Goal: Navigation & Orientation: Find specific page/section

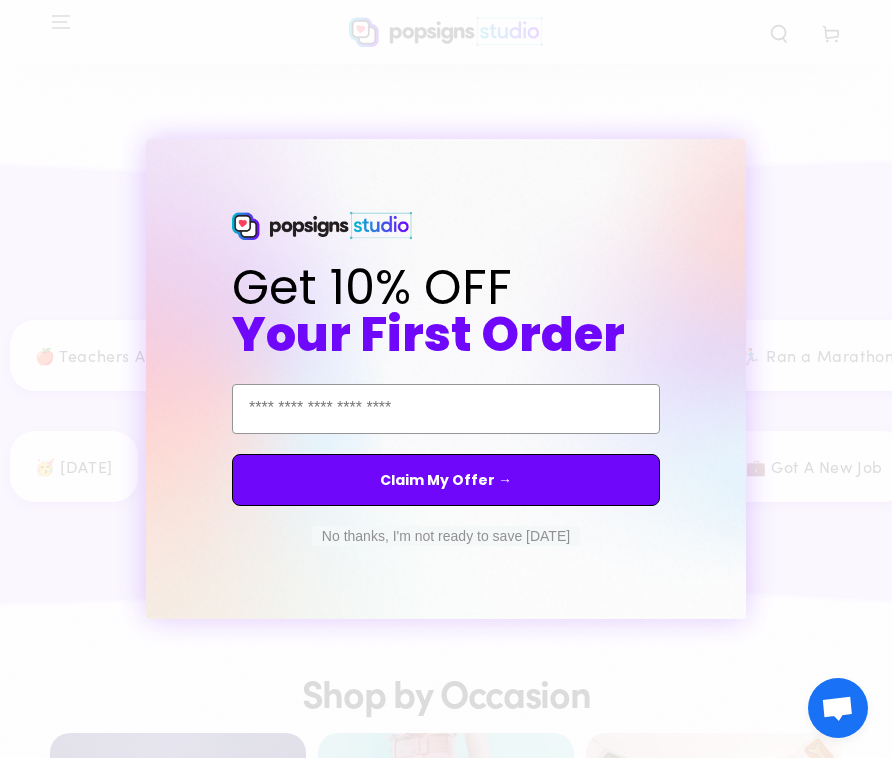
scroll to position [2669, 0]
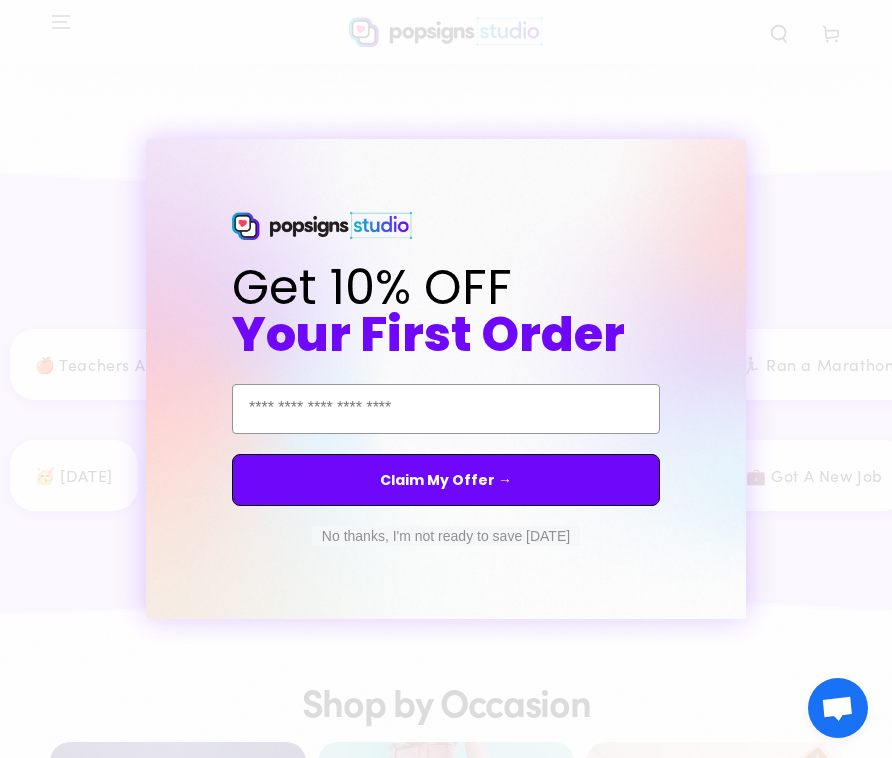
click at [499, 529] on button "No thanks, I'm not ready to save [DATE]" at bounding box center [446, 536] width 268 height 20
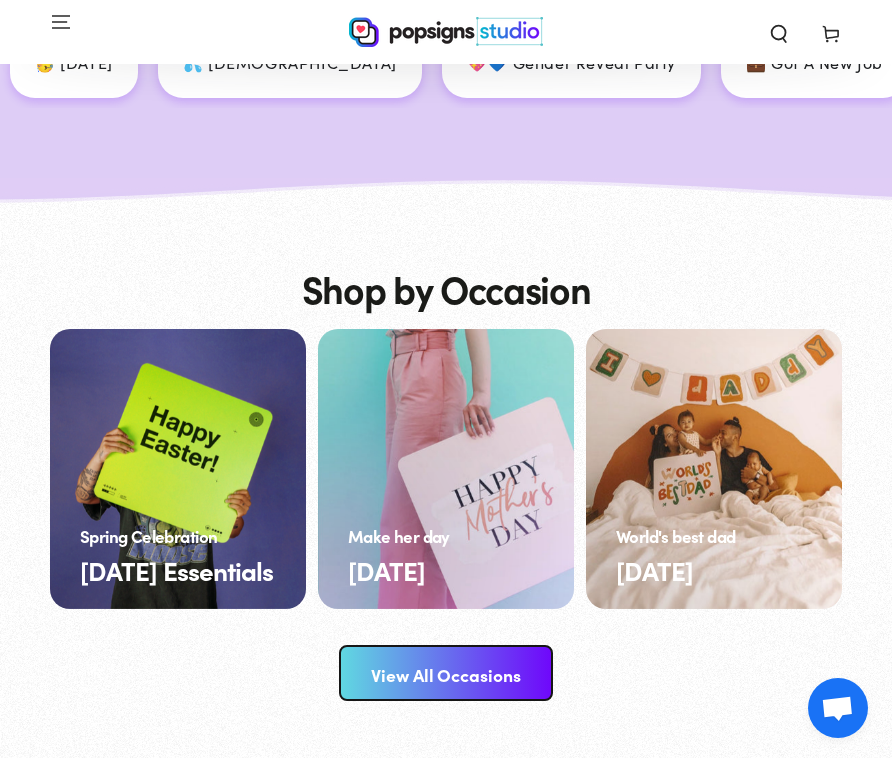
scroll to position [3082, 0]
click at [376, 658] on link "View All Occasions" at bounding box center [446, 673] width 214 height 56
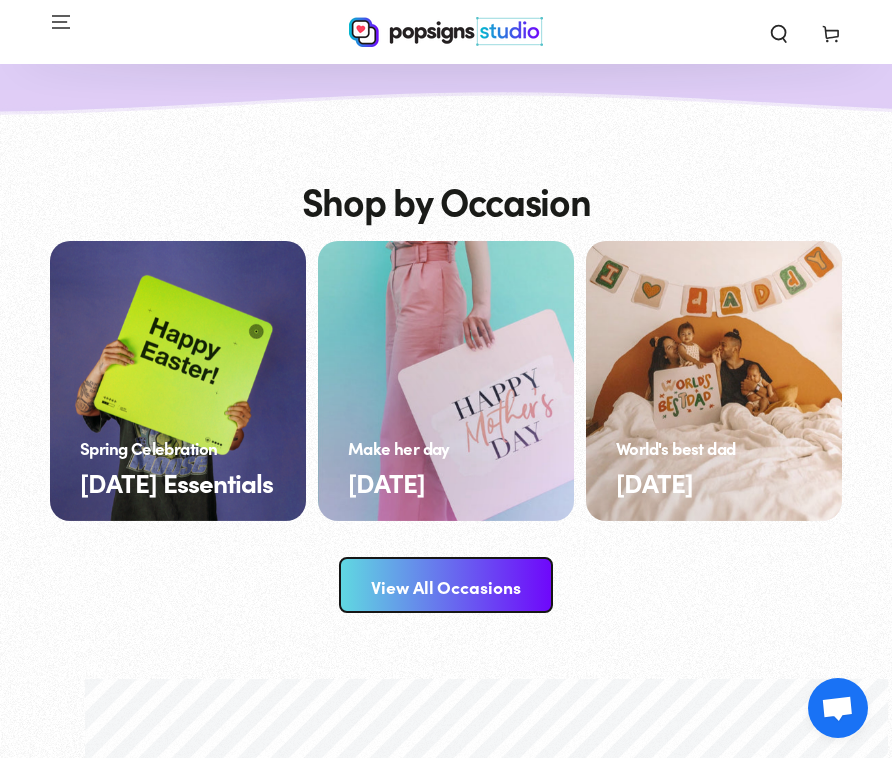
click at [441, 592] on link "View All Occasions" at bounding box center [446, 585] width 214 height 56
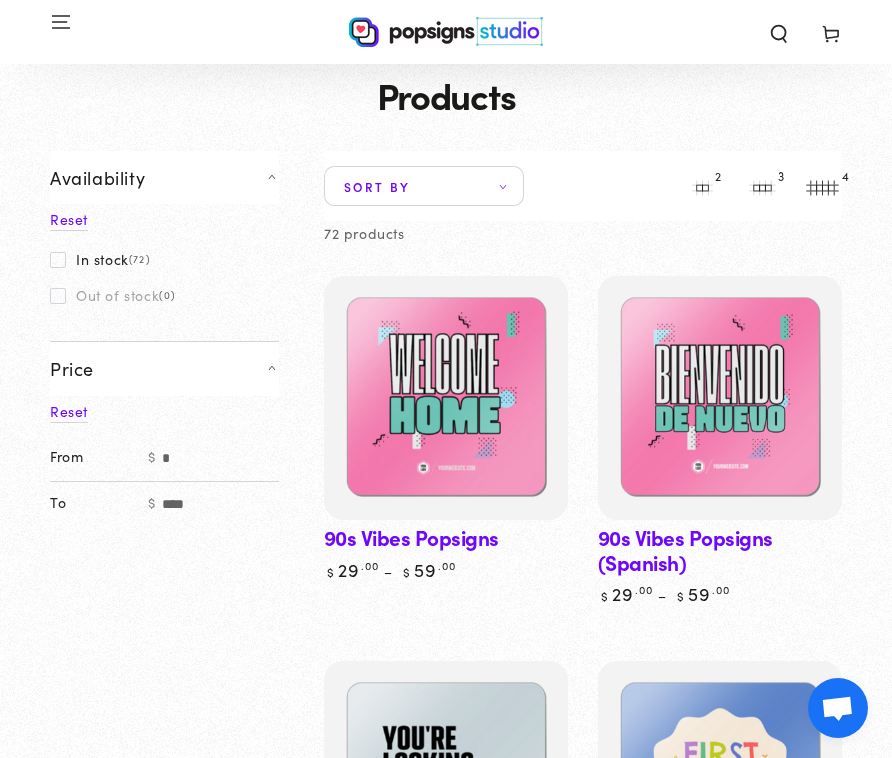
scroll to position [133, 0]
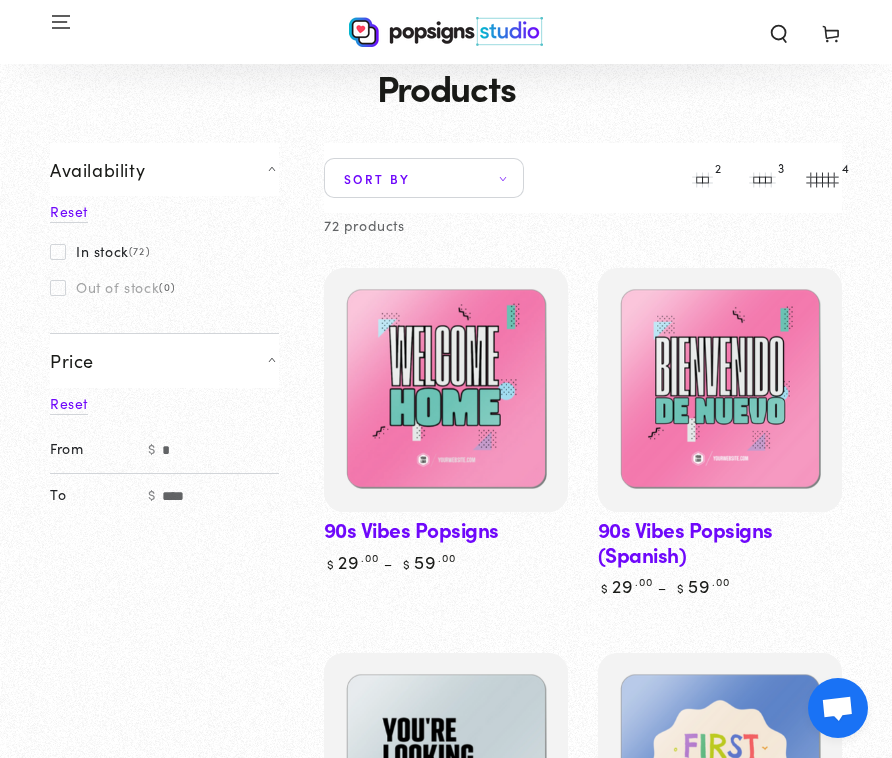
click at [130, 251] on label "In stock (72)" at bounding box center [100, 251] width 100 height 16
click at [497, 177] on icon at bounding box center [503, 178] width 12 height 6
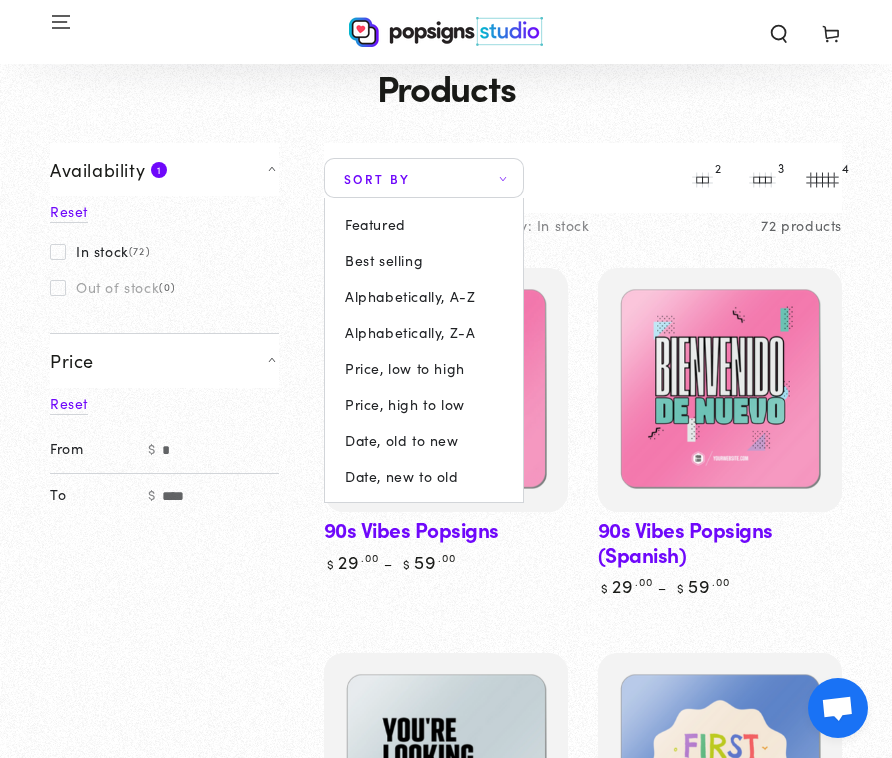
click at [497, 177] on summary "Sort by" at bounding box center [424, 178] width 200 height 40
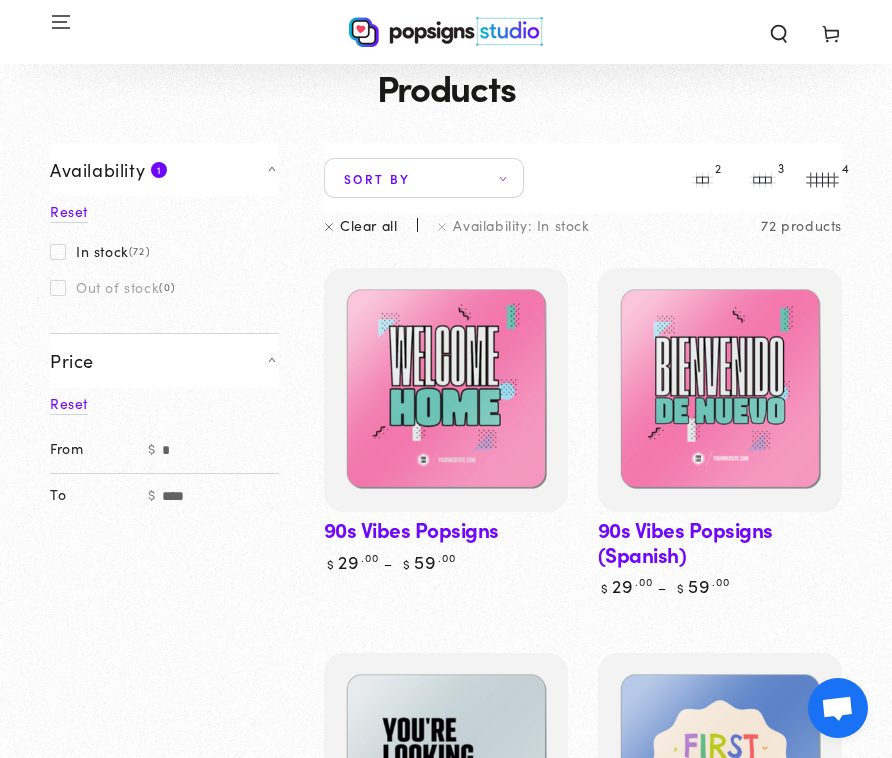
click at [63, 24] on icon "Menu" at bounding box center [61, 21] width 20 height 20
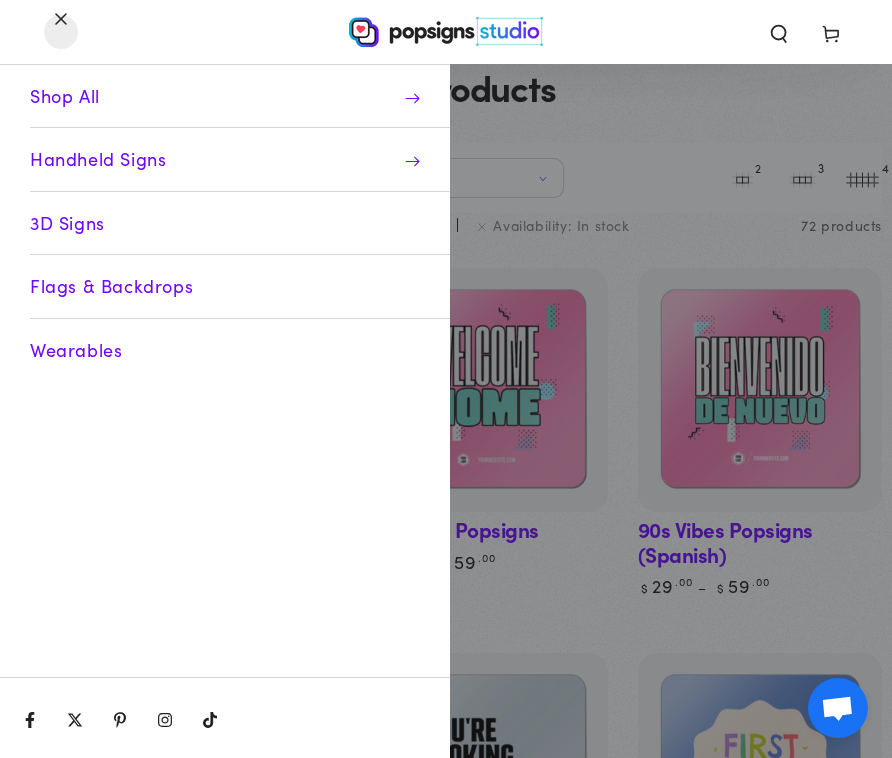
click at [56, 210] on link "3D Signs" at bounding box center [240, 223] width 420 height 63
click at [60, 104] on span "Shop All" at bounding box center [240, 96] width 420 height 63
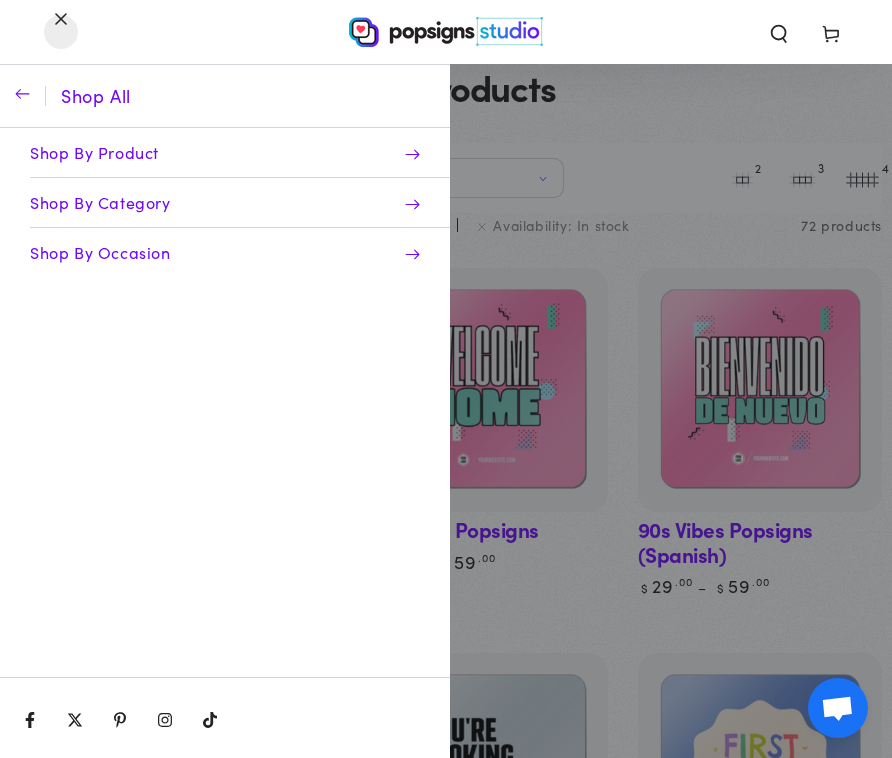
click at [155, 251] on span "Shop By Occasion" at bounding box center [240, 252] width 420 height 49
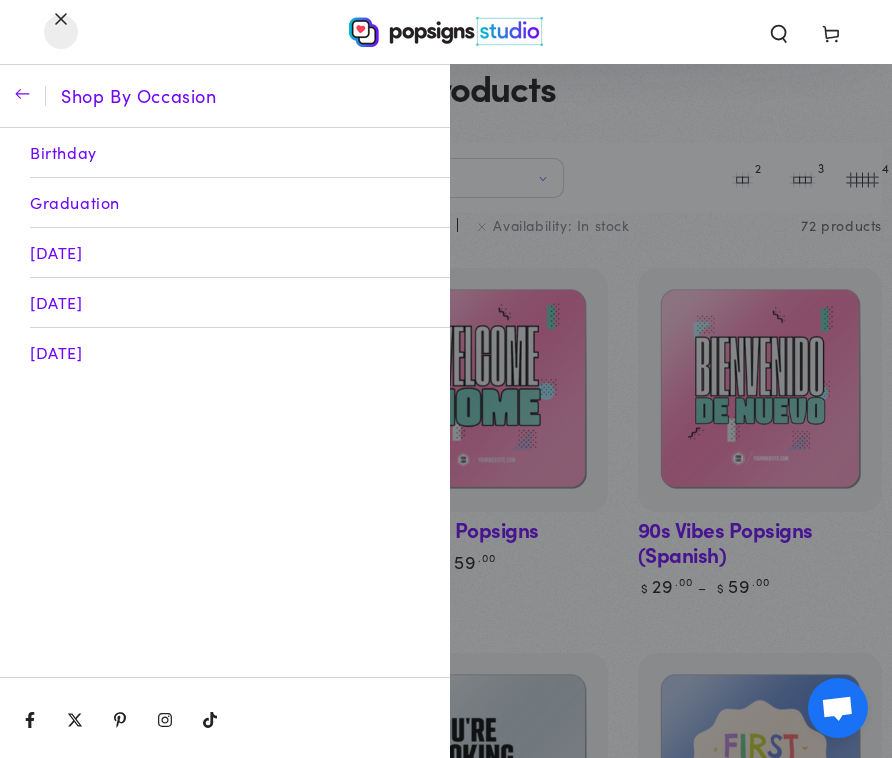
click at [23, 101] on icon "button" at bounding box center [22, 95] width 15 height 15
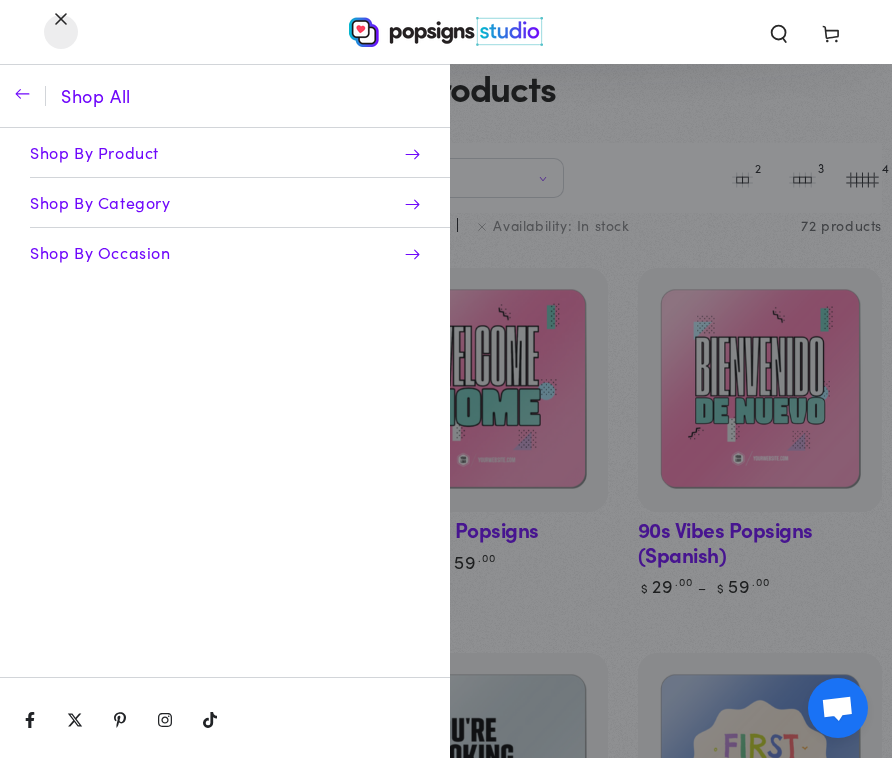
click at [32, 97] on button "button" at bounding box center [22, 96] width 45 height 62
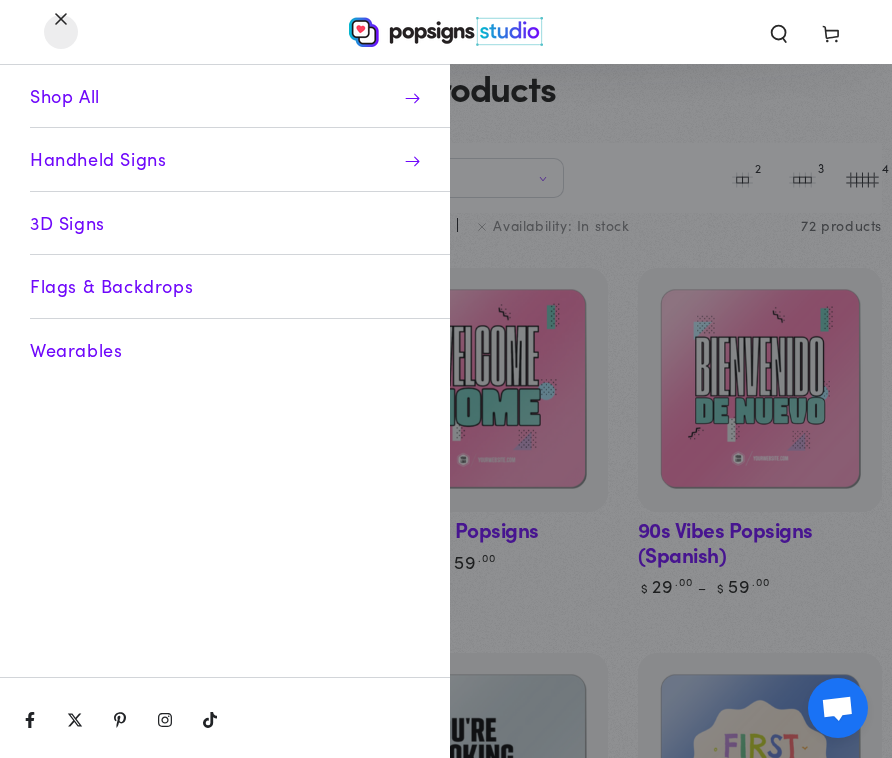
click at [62, 22] on span "Menu" at bounding box center [61, 32] width 52 height 44
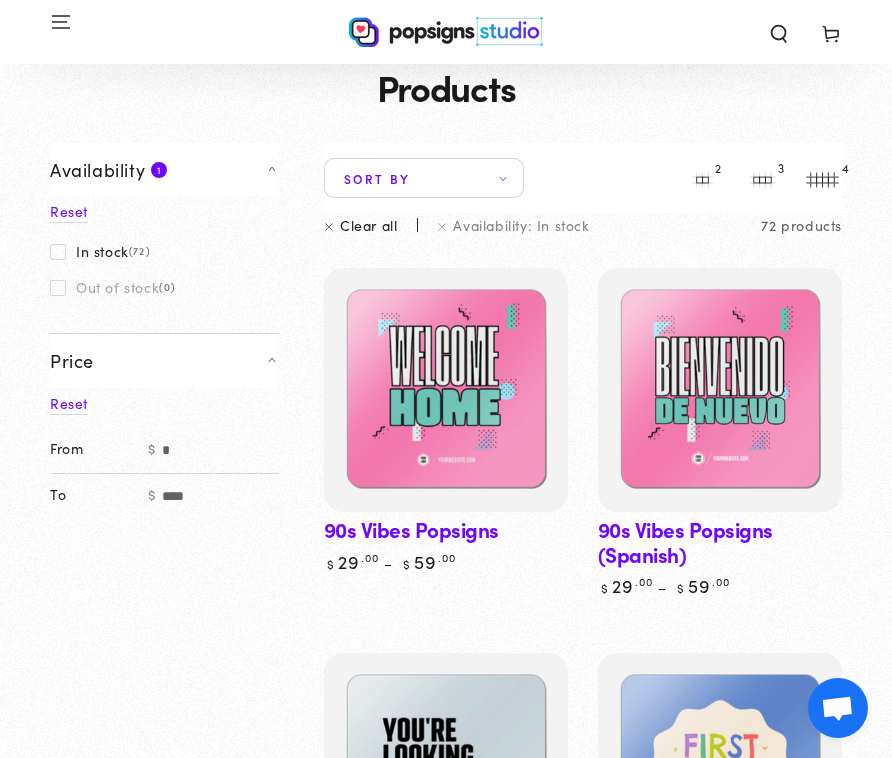
click at [61, 248] on span at bounding box center [58, 252] width 16 height 16
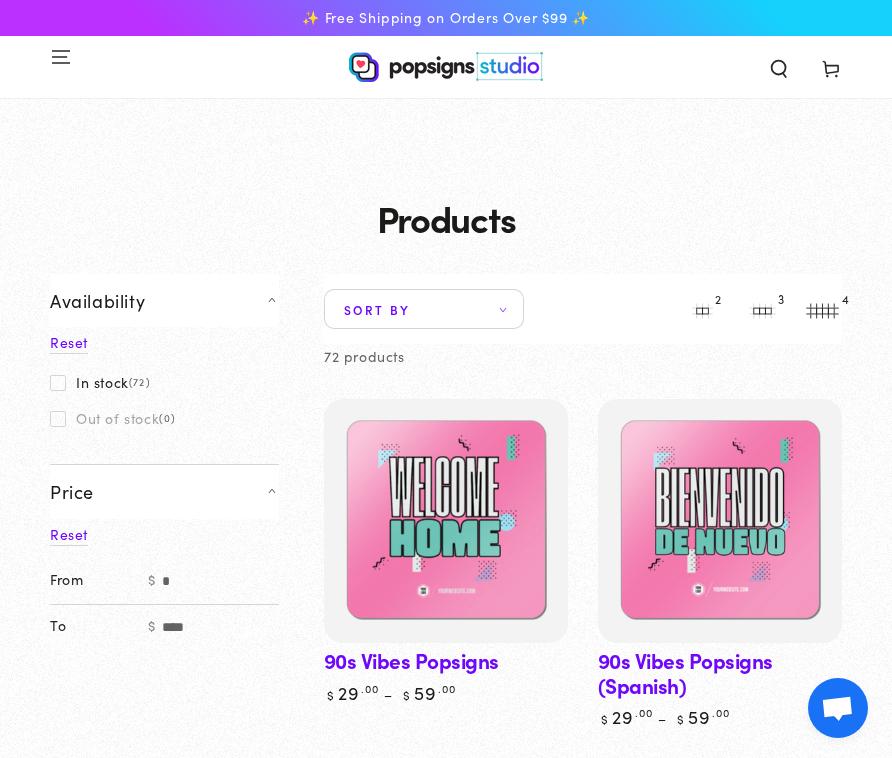
click at [59, 59] on icon "Menu" at bounding box center [61, 56] width 20 height 20
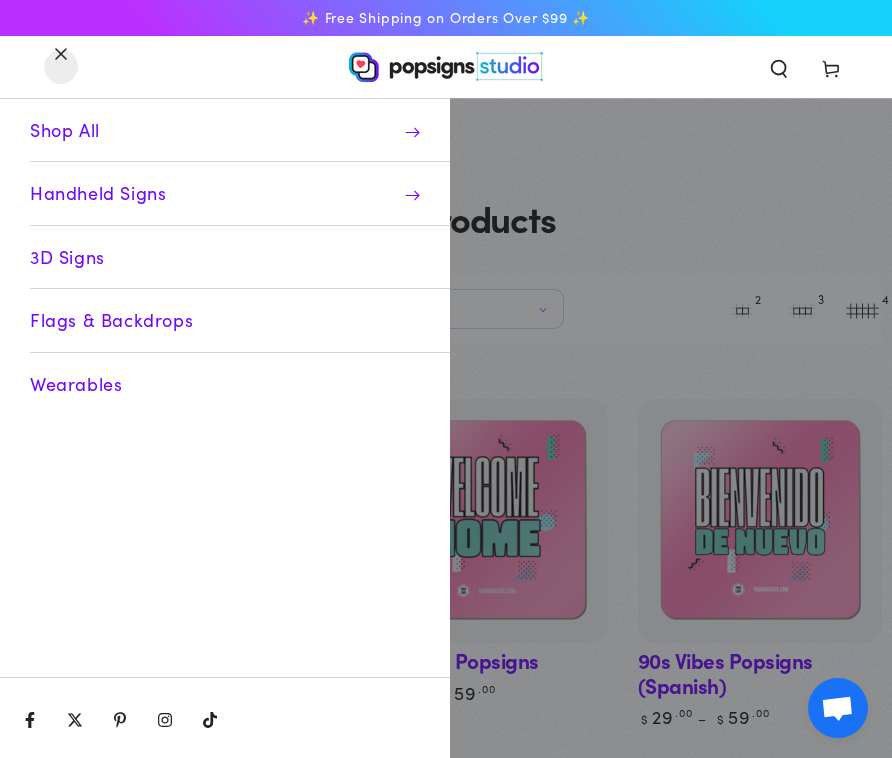
click at [92, 192] on span "Handheld Signs" at bounding box center [240, 193] width 420 height 63
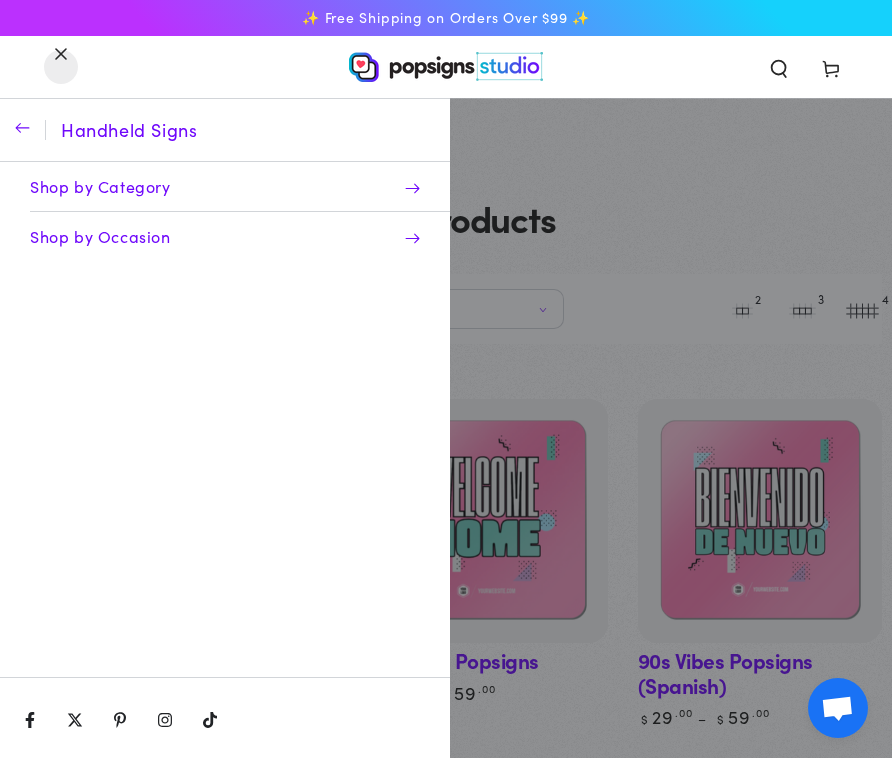
click at [95, 228] on span "Shop by Occasion" at bounding box center [240, 236] width 420 height 49
click at [30, 123] on icon "button" at bounding box center [22, 129] width 15 height 15
click at [59, 66] on span "Menu" at bounding box center [61, 67] width 52 height 44
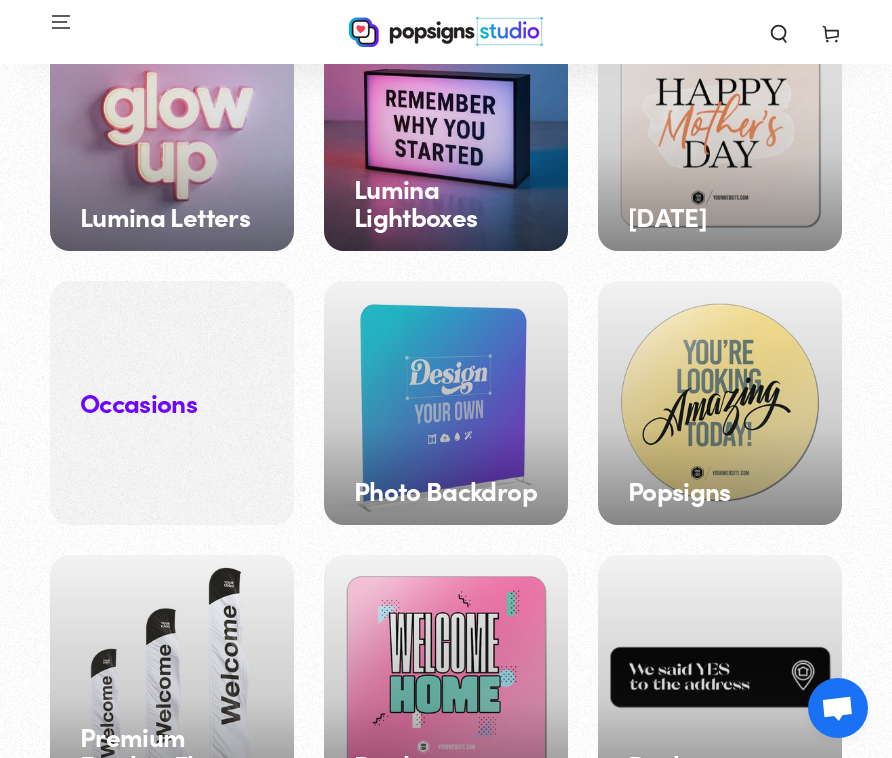
scroll to position [1115, 0]
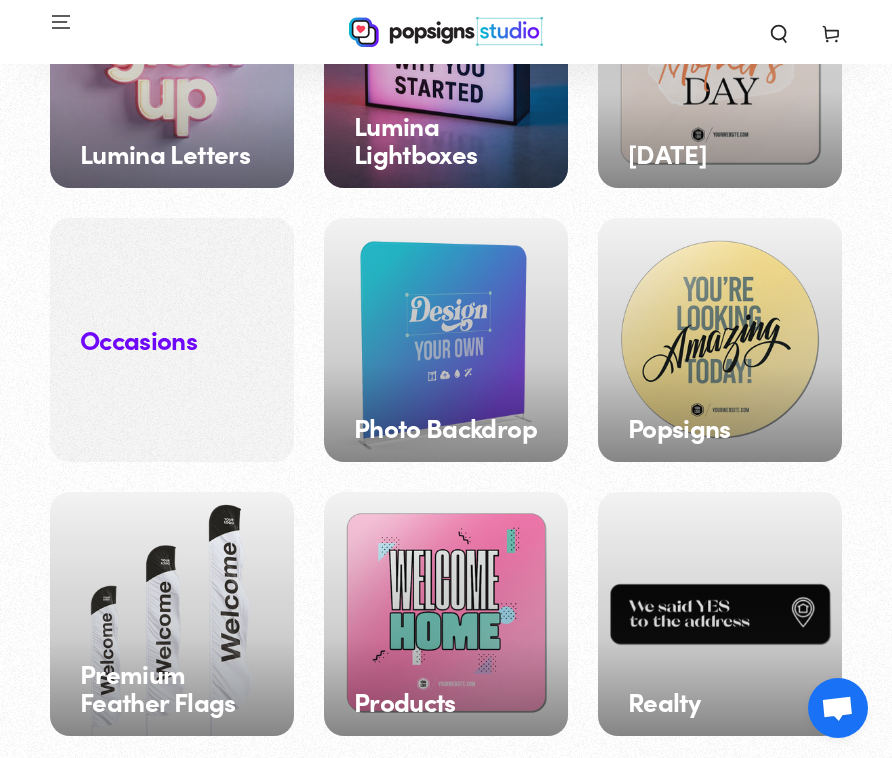
click at [172, 340] on h3 "Occasions" at bounding box center [138, 340] width 117 height 31
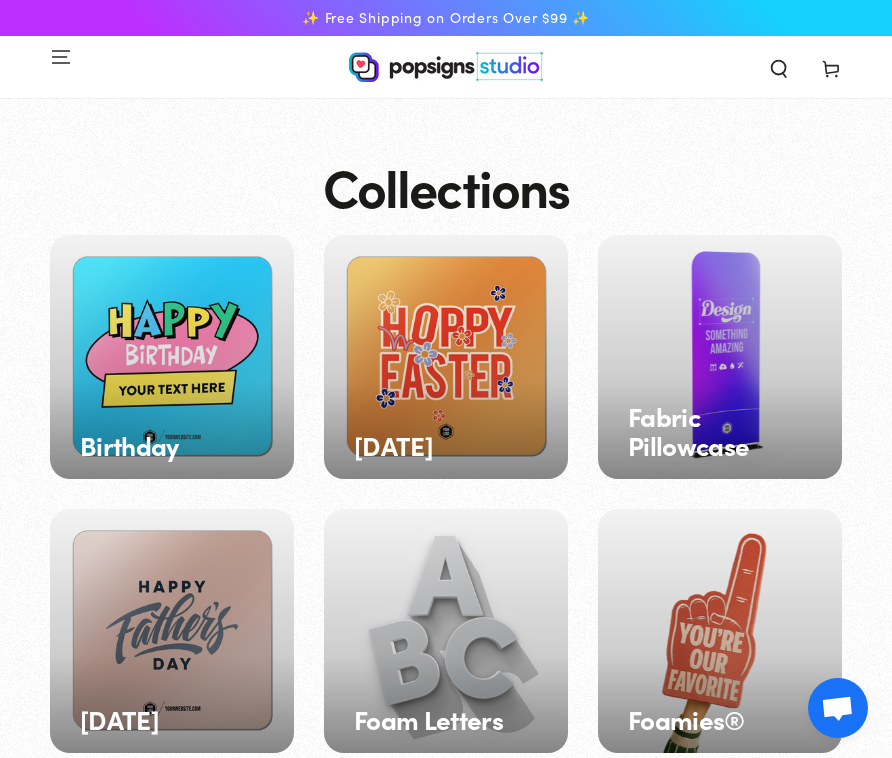
scroll to position [0, 0]
